Goal: Transaction & Acquisition: Purchase product/service

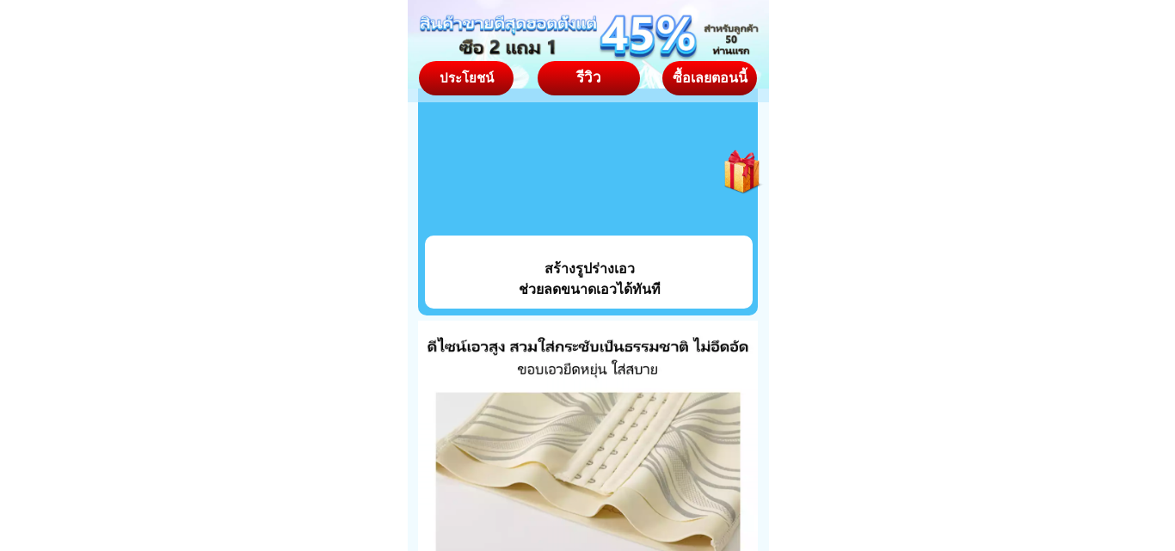
scroll to position [6105, 0]
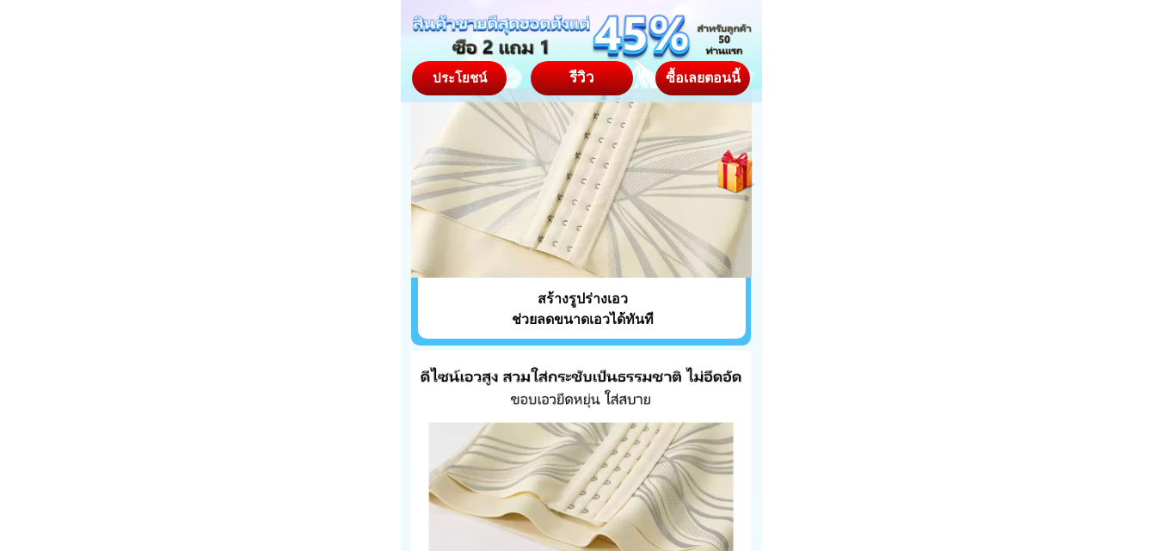
click at [688, 71] on div "ซื้อเลยตอนนี้" at bounding box center [702, 78] width 98 height 15
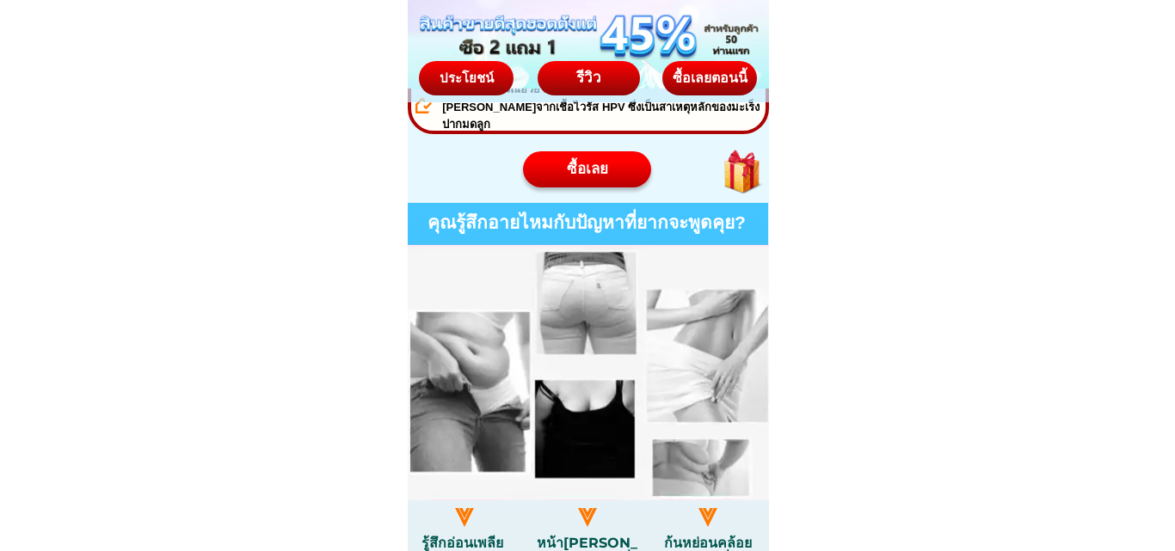
scroll to position [946, 0]
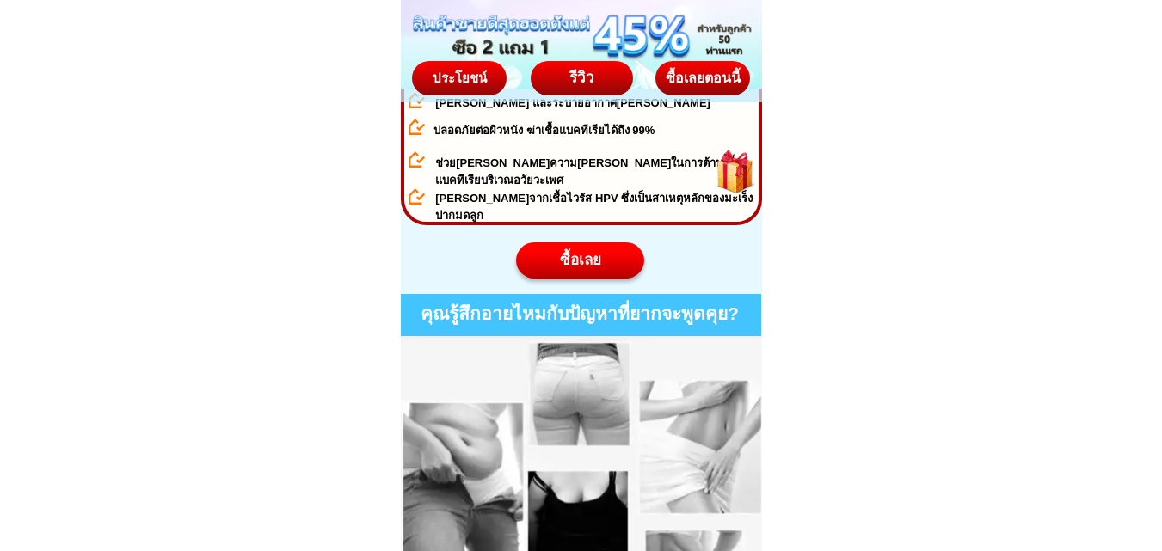
click at [679, 87] on div "ซื้อเลยตอนนี้" at bounding box center [702, 77] width 100 height 36
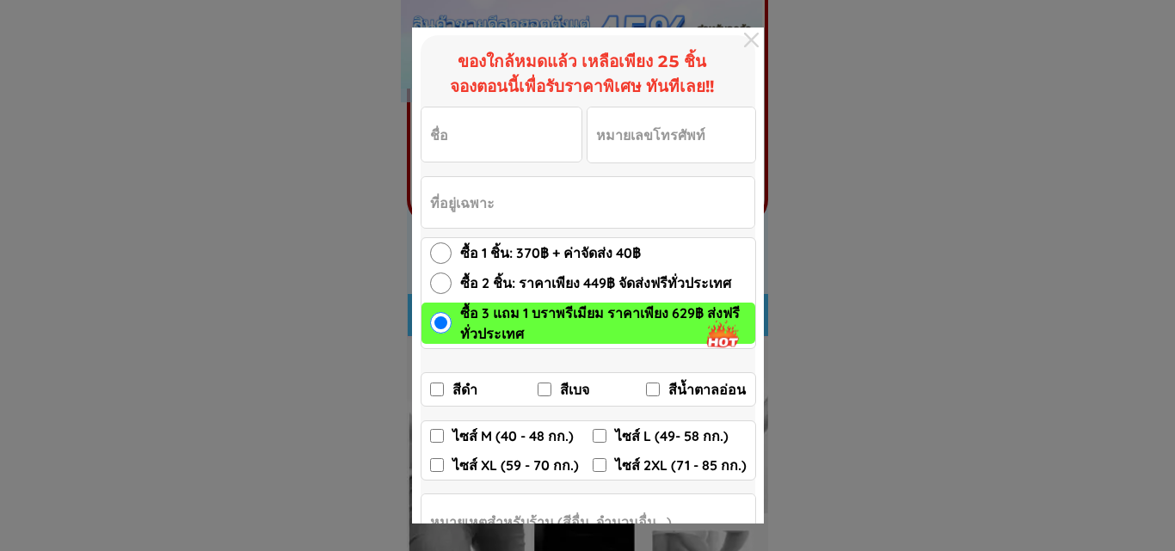
click at [438, 390] on input "สีดำ" at bounding box center [437, 390] width 14 height 14
checkbox input "true"
click at [596, 467] on input "ไซส์ 2XL (71 - 85 กก.)" at bounding box center [599, 465] width 14 height 14
checkbox input "true"
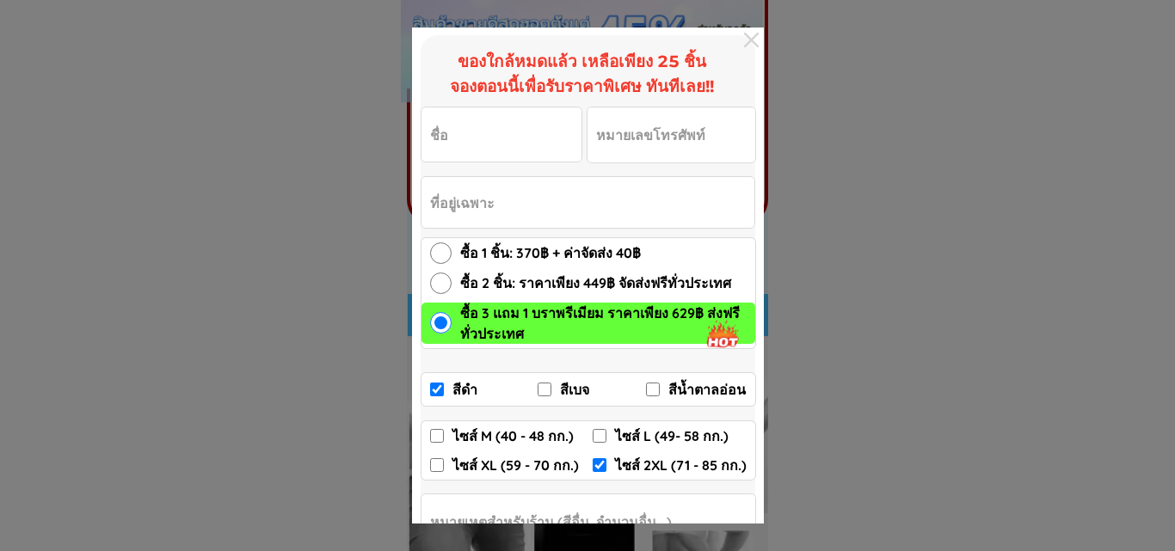
click at [616, 139] on input "Input phone_number" at bounding box center [671, 134] width 168 height 55
click at [500, 140] on input "Input full_name" at bounding box center [501, 134] width 160 height 54
type input "อารีวรรณ แช่มช้อย"
type input "0959237268"
type input "114 ถ.เลียบทางรถไฟสายใต้ 1 ตลิ่งชัน กทม. 10170 โทร.0959237268 (ปากซอยมีร้านปลาร…"
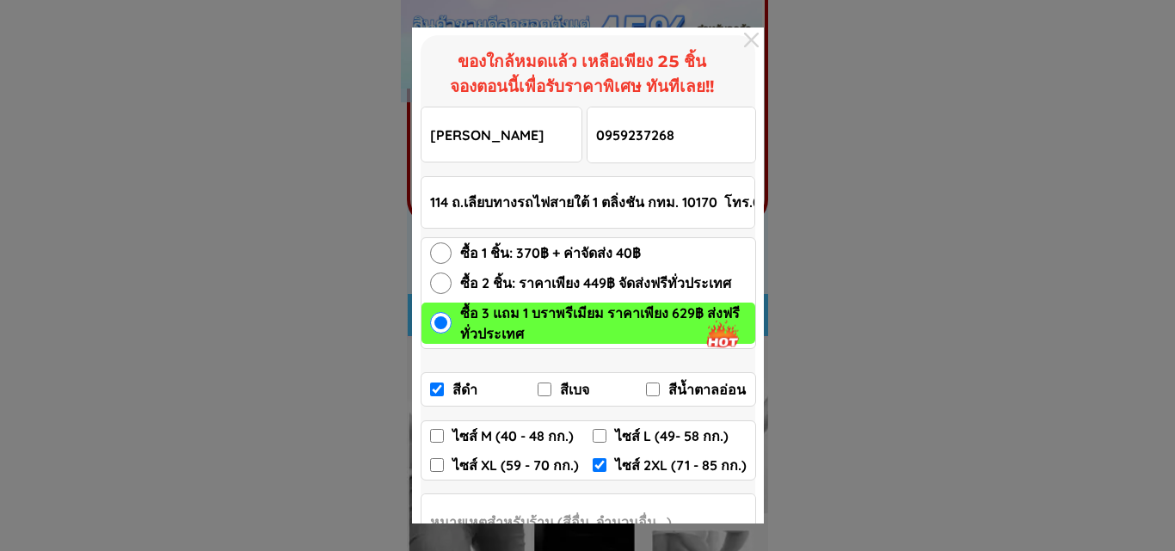
drag, startPoint x: 686, startPoint y: 138, endPoint x: 595, endPoint y: 123, distance: 92.5
click at [595, 123] on input "0959237268" at bounding box center [671, 134] width 168 height 55
click at [894, 167] on div at bounding box center [587, 275] width 1175 height 551
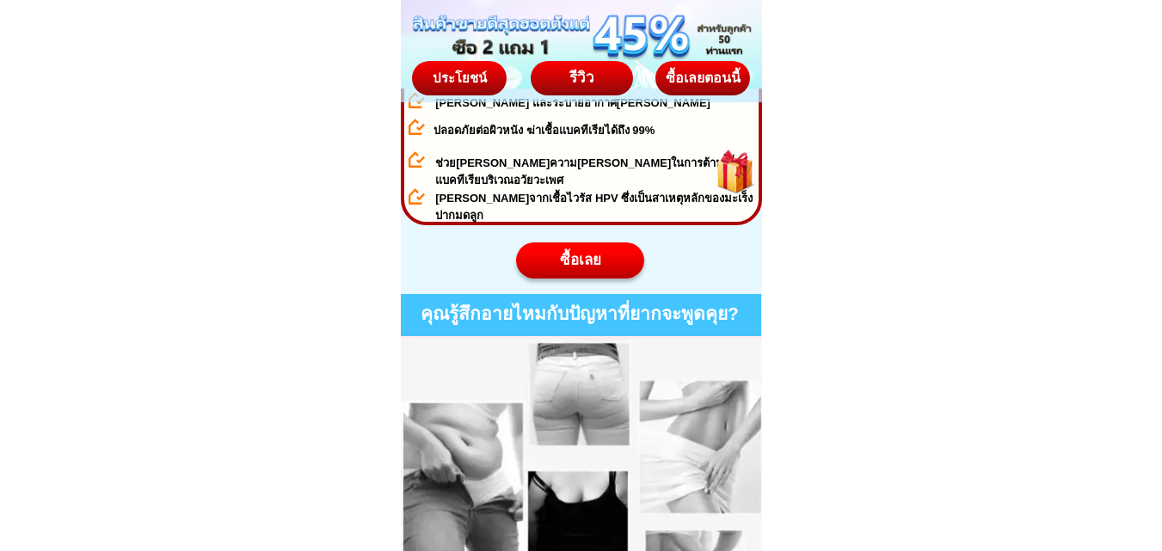
click at [711, 71] on div "ซื้อเลยตอนนี้" at bounding box center [702, 78] width 104 height 15
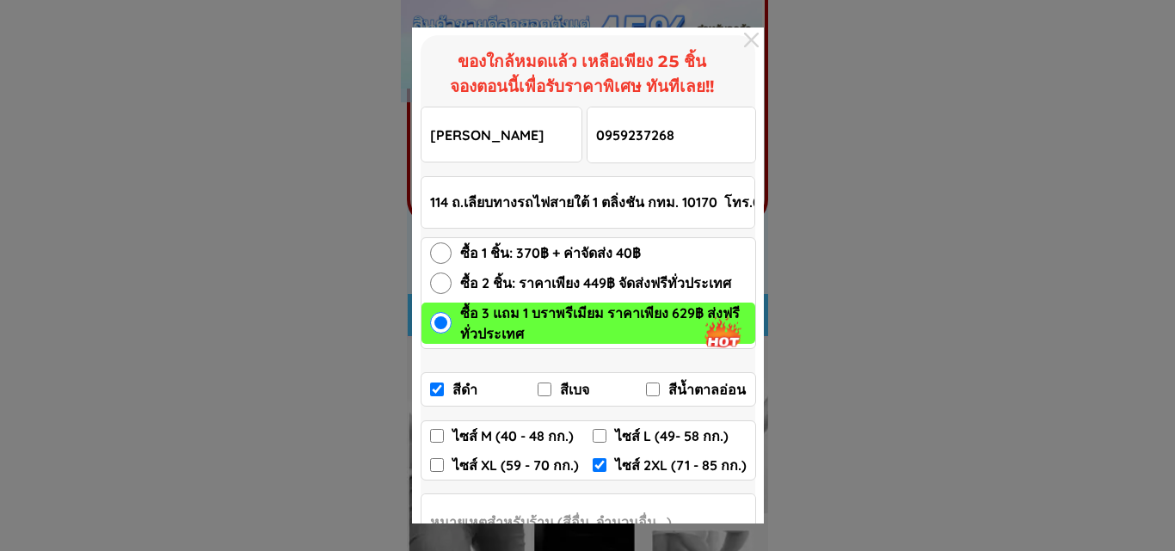
drag, startPoint x: 688, startPoint y: 145, endPoint x: 580, endPoint y: 150, distance: 107.6
click at [580, 150] on form "อารีวรรณ แช่มช้อย 0959237268 ซื้อเลย 114 ถ.เลียบทางรถไฟสายใต้ 1 ตลิ่งชัน กทม. 1…" at bounding box center [587, 372] width 335 height 531
type input "0838391837"
drag, startPoint x: 443, startPoint y: 286, endPoint x: 433, endPoint y: 287, distance: 10.4
click at [443, 286] on input "ซื้อ 2 ชิ้น: ราคาเพียง 449฿ จัดส่งฟรีทั่วประเทศ" at bounding box center [440, 283] width 21 height 21
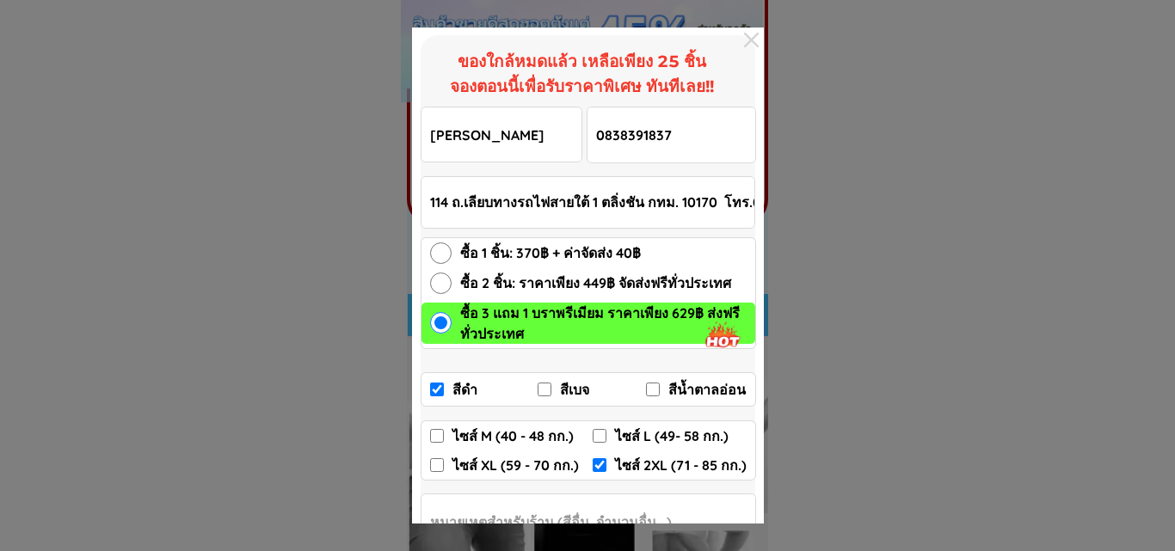
radio input "true"
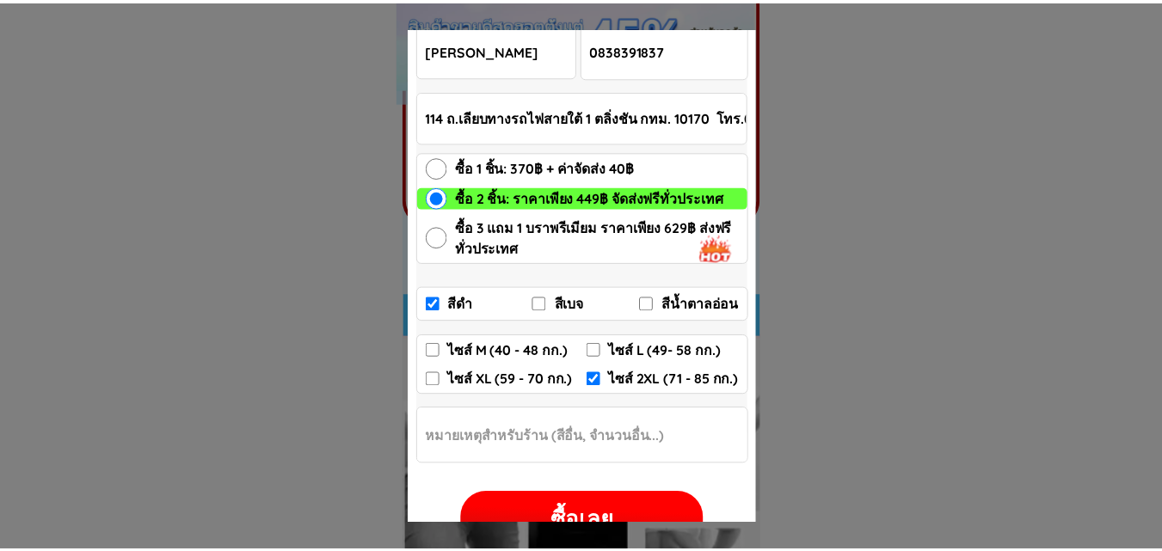
scroll to position [131, 0]
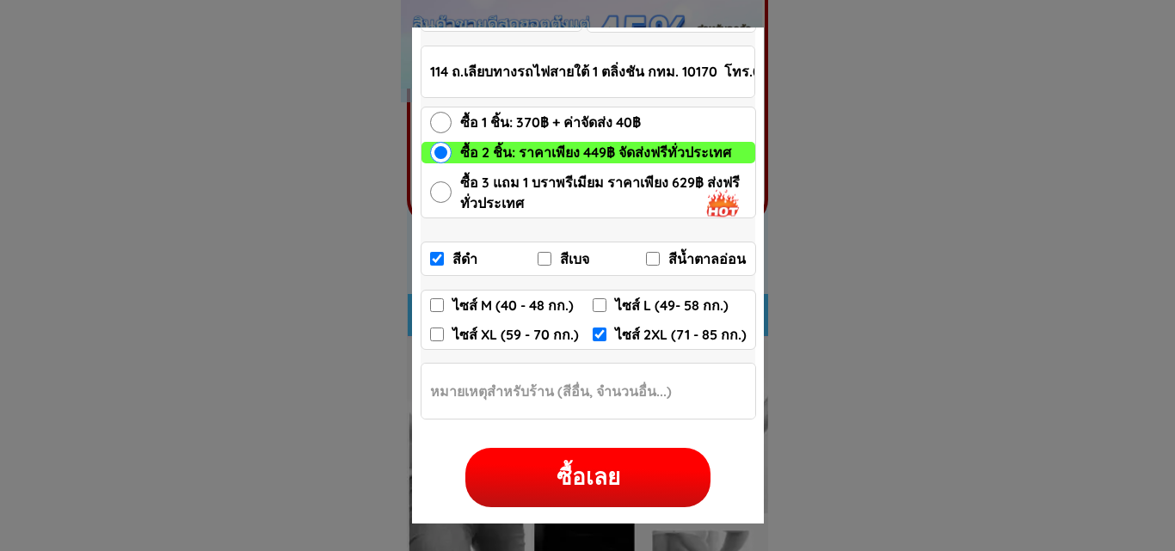
click at [944, 367] on div at bounding box center [587, 275] width 1175 height 551
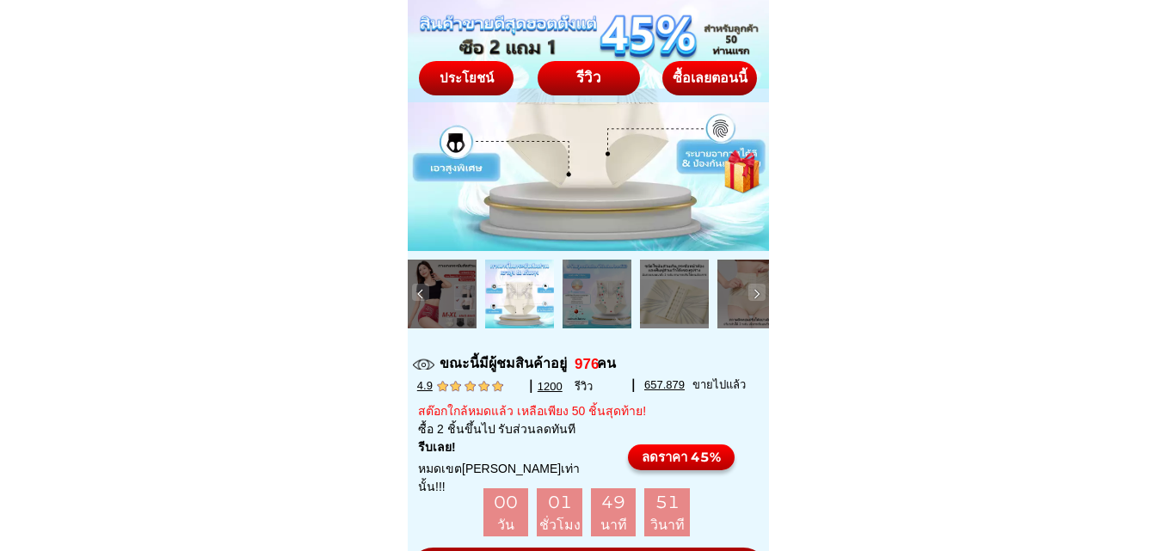
scroll to position [0, 0]
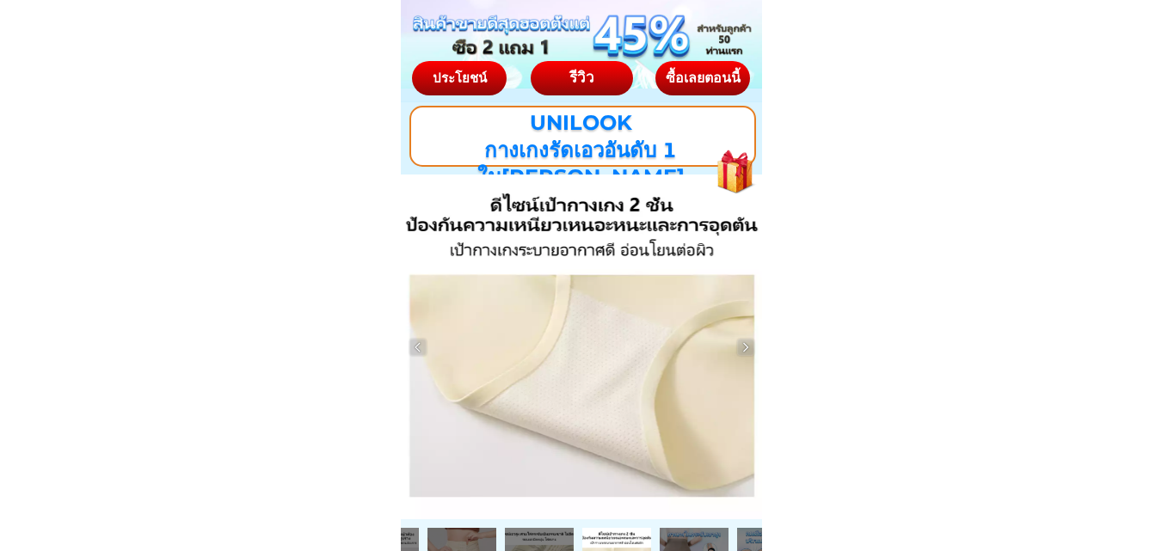
click at [687, 79] on div "ซื้อเลยตอนนี้" at bounding box center [702, 78] width 100 height 15
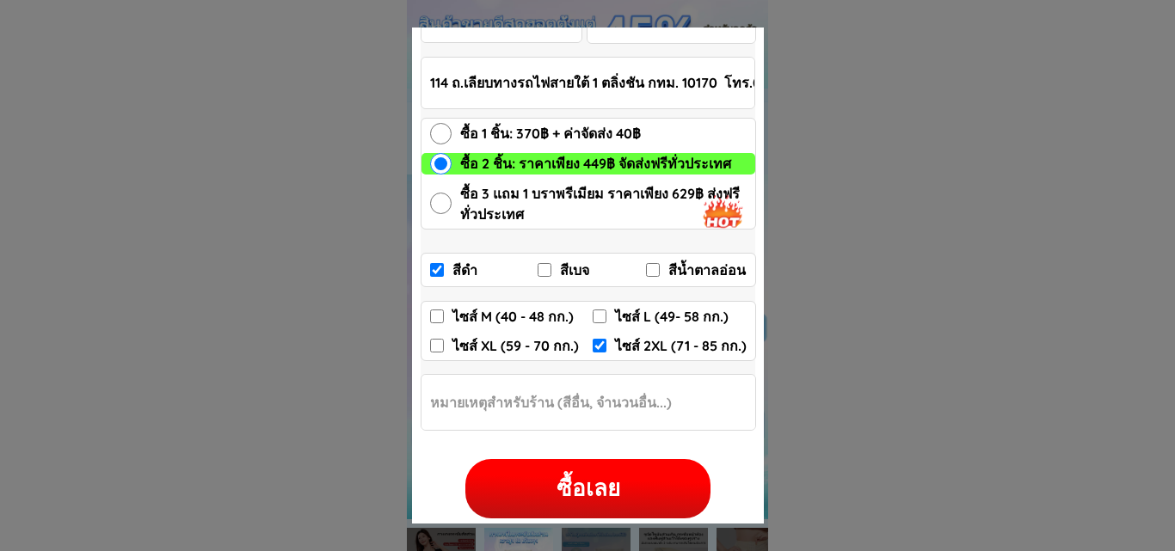
scroll to position [131, 0]
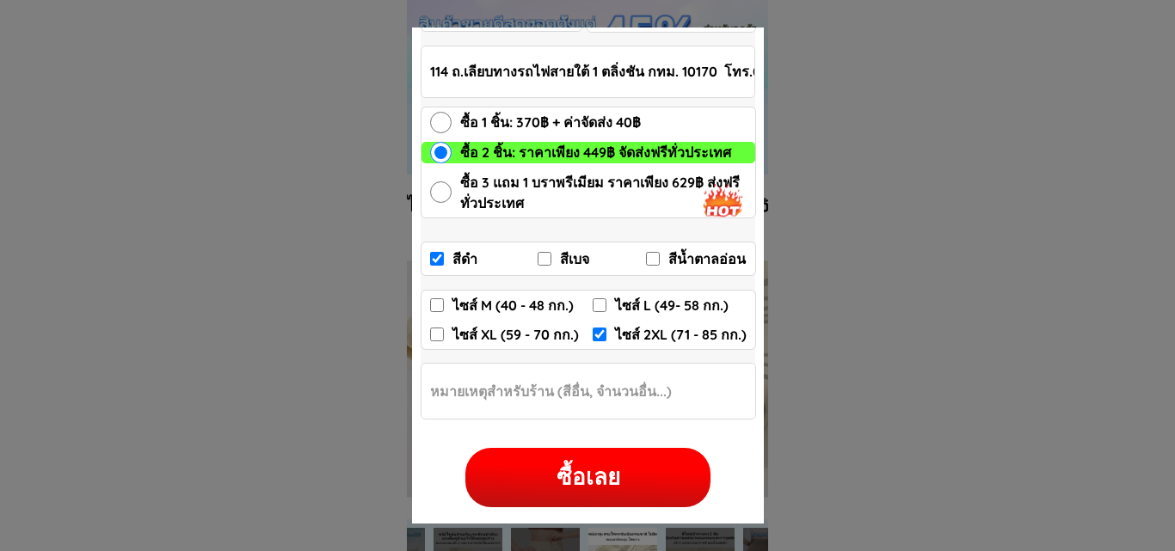
click at [617, 482] on div "ซื้อเลย" at bounding box center [587, 478] width 245 height 34
checkbox input "true"
checkbox input "false"
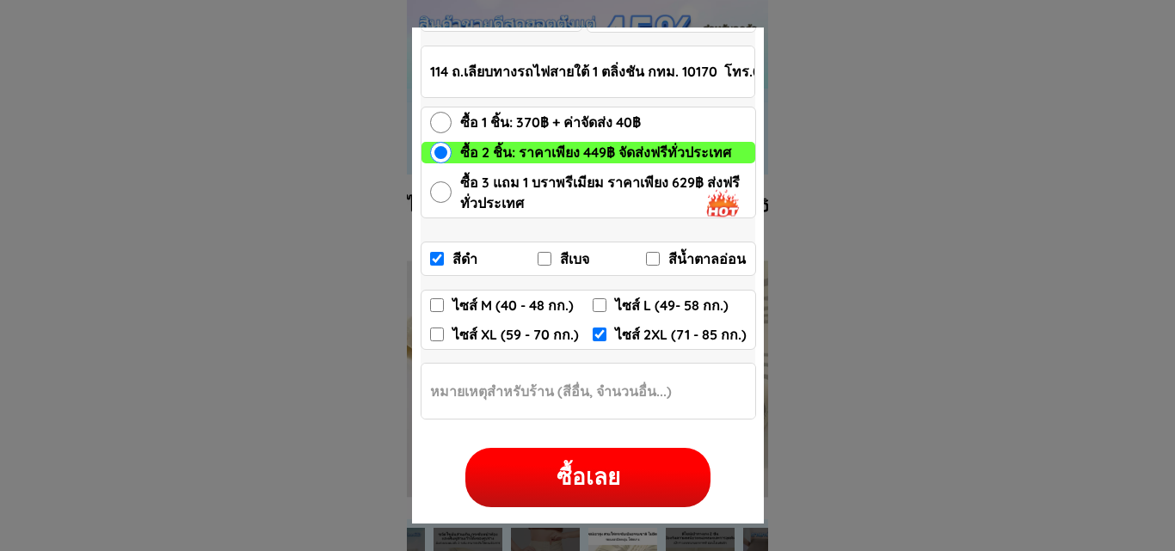
checkbox input "false"
checkbox input "true"
radio input "true"
